Goal: Task Accomplishment & Management: Use online tool/utility

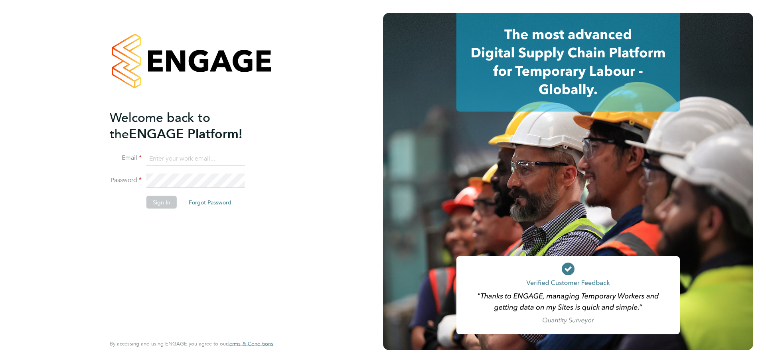
type input "lee@tribuildsolutions.com"
click at [159, 197] on button "Sign In" at bounding box center [161, 202] width 30 height 13
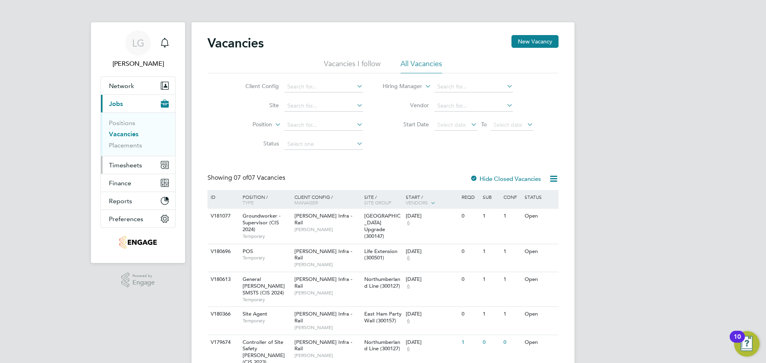
click at [130, 166] on span "Timesheets" at bounding box center [125, 166] width 33 height 8
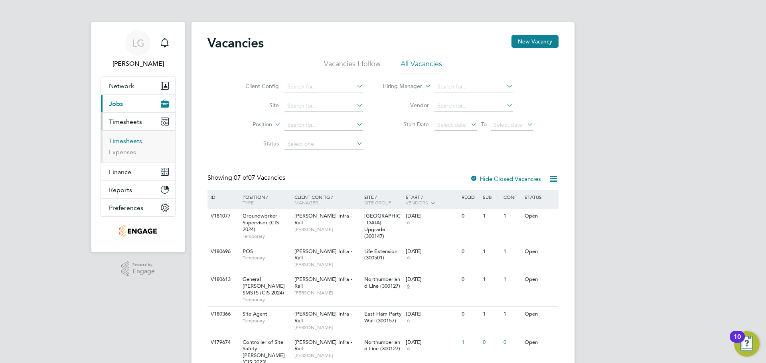
click at [128, 142] on link "Timesheets" at bounding box center [125, 141] width 33 height 8
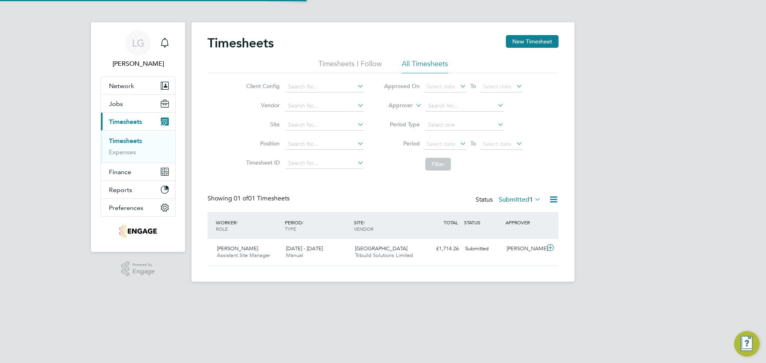
scroll to position [20, 69]
click at [525, 203] on label "Submitted 1" at bounding box center [520, 200] width 42 height 8
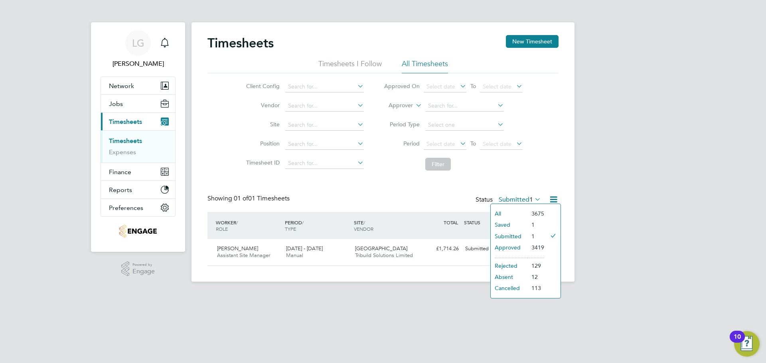
click at [519, 249] on li "Approved" at bounding box center [509, 247] width 37 height 11
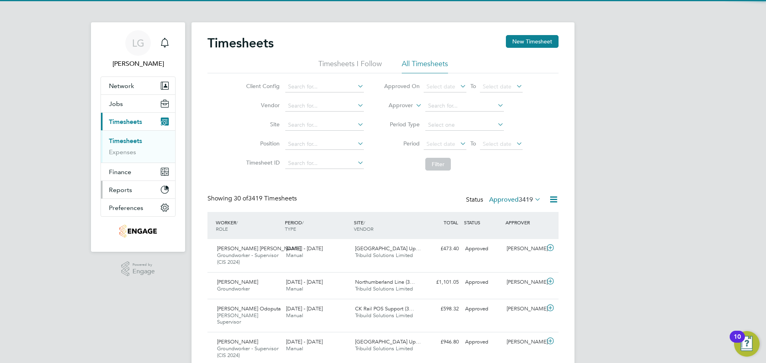
scroll to position [0, 0]
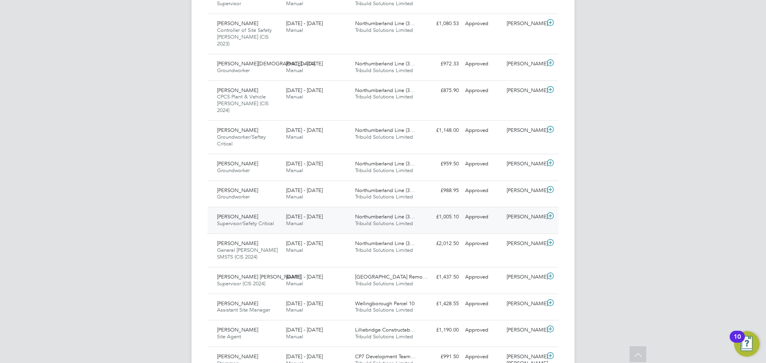
click at [265, 220] on span "Supervisor/Safety Critical" at bounding box center [245, 223] width 57 height 7
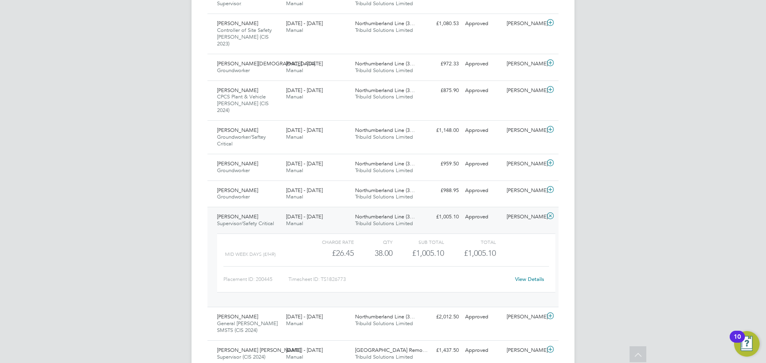
click at [530, 276] on link "View Details" at bounding box center [529, 279] width 29 height 7
